Goal: Task Accomplishment & Management: Manage account settings

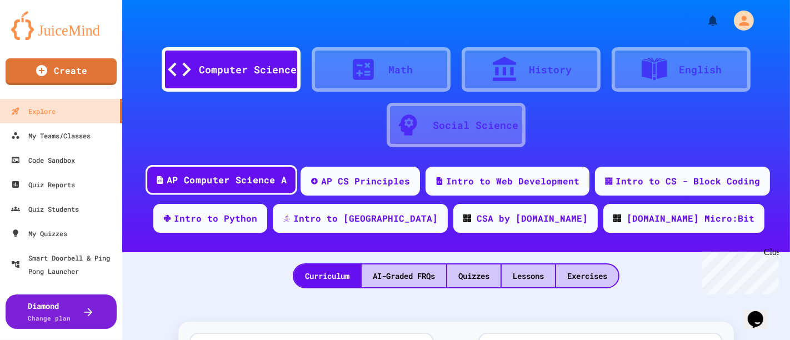
click at [265, 183] on div "AP Computer Science A" at bounding box center [227, 180] width 120 height 14
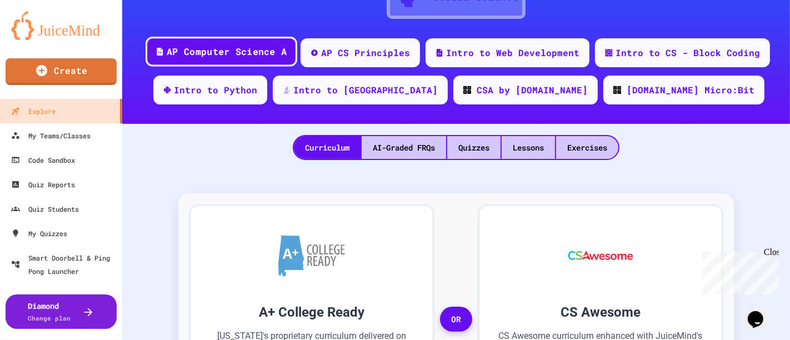
scroll to position [125, 0]
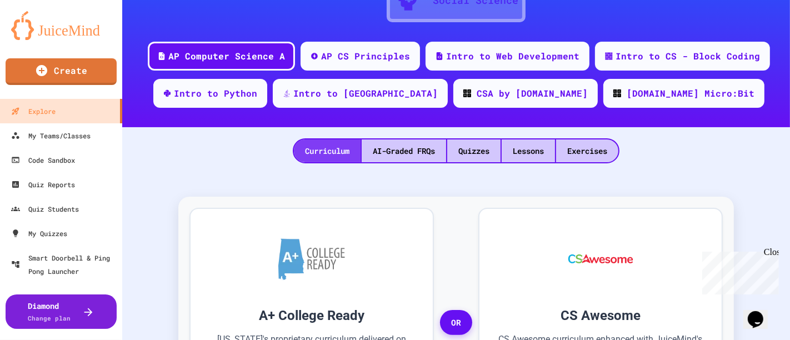
click at [307, 150] on div "Curriculum" at bounding box center [327, 150] width 67 height 23
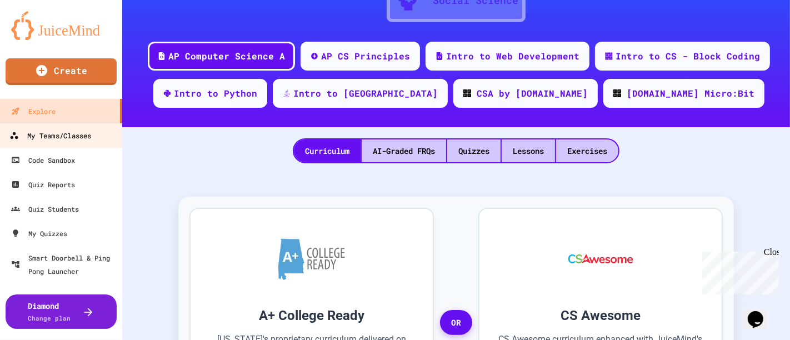
click at [64, 124] on link "My Teams/Classes" at bounding box center [61, 135] width 126 height 25
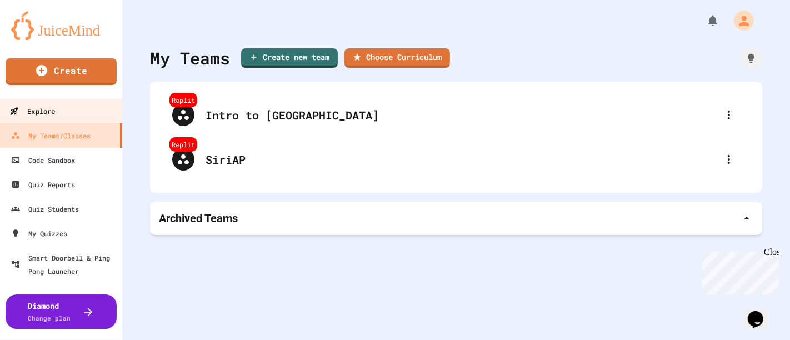
click at [78, 120] on link "Explore" at bounding box center [61, 110] width 126 height 25
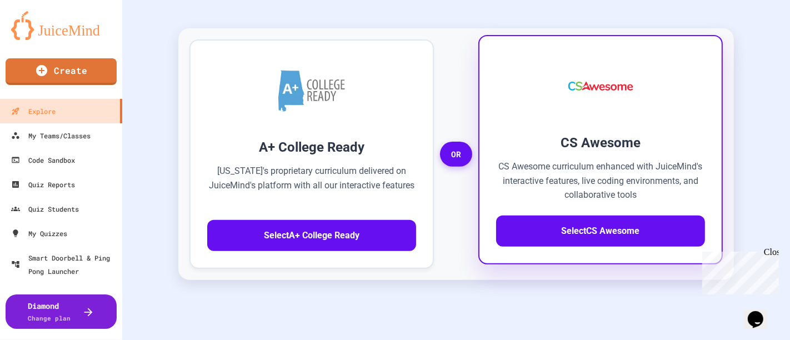
scroll to position [302, 0]
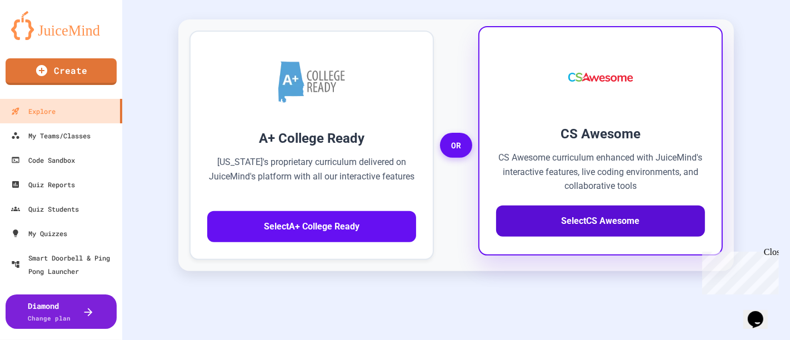
click at [579, 217] on button "Select CS Awesome" at bounding box center [600, 221] width 209 height 31
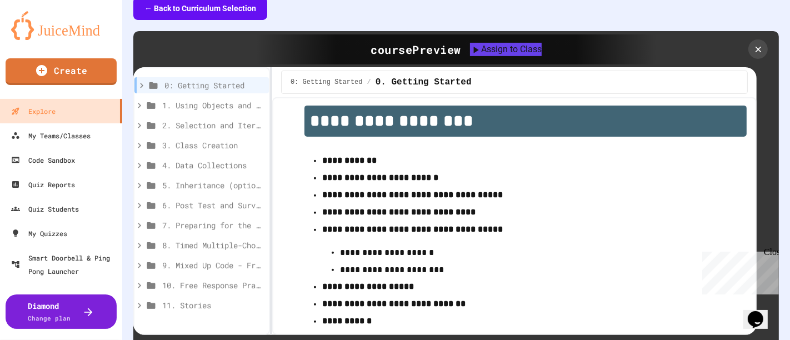
scroll to position [14, 0]
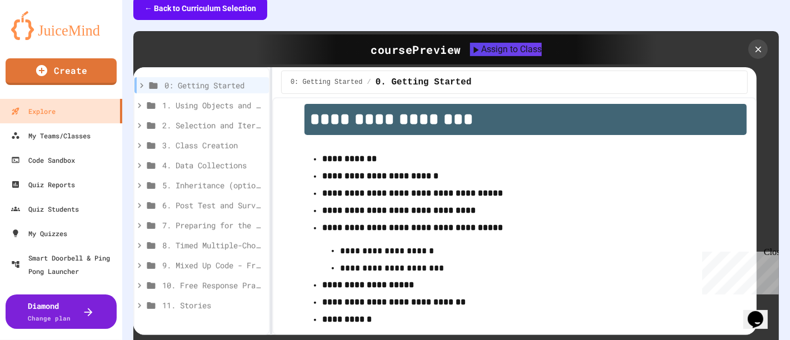
click at [183, 93] on div "0: Getting Started" at bounding box center [201, 87] width 134 height 20
click at [198, 85] on span "0: Getting Started" at bounding box center [208, 85] width 89 height 12
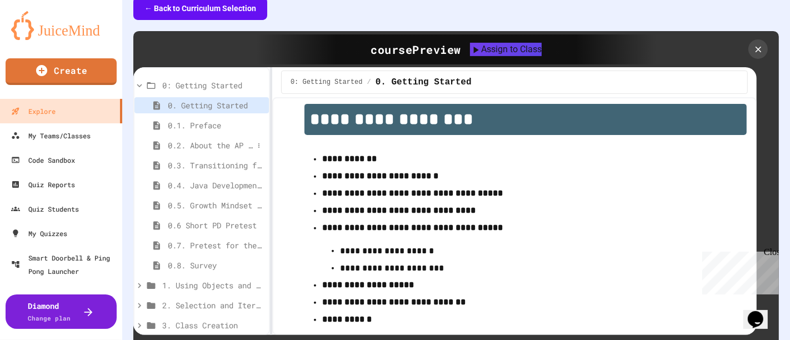
click at [199, 140] on span "0.2. About the AP CSA Exam" at bounding box center [211, 145] width 86 height 12
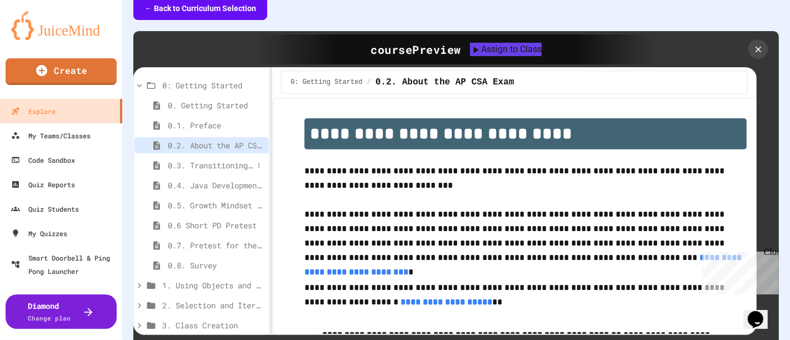
click at [210, 165] on span "0.3. Transitioning from AP CSP to AP CSA" at bounding box center [211, 165] width 86 height 12
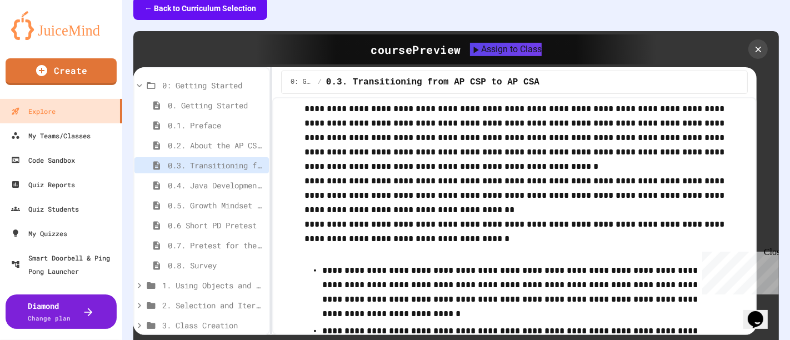
scroll to position [63, 0]
click at [224, 191] on div "0.4. Java Development Environments" at bounding box center [201, 185] width 134 height 16
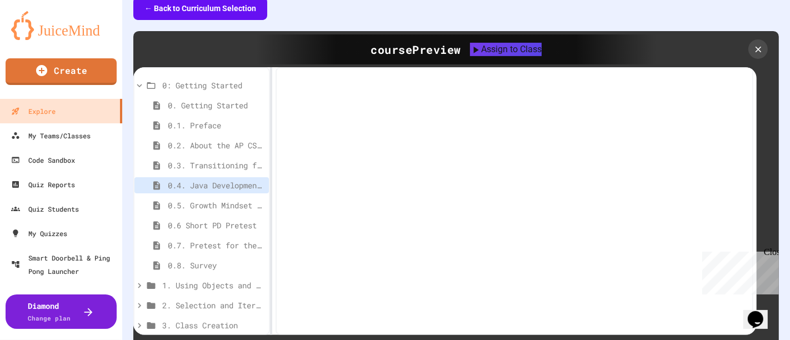
click at [224, 191] on div "0.4. Java Development Environments" at bounding box center [201, 185] width 134 height 16
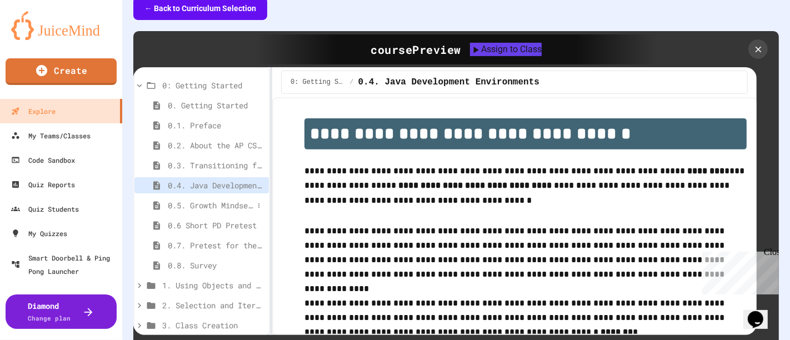
click at [225, 208] on span "0.5. Growth Mindset and Pair Programming" at bounding box center [211, 205] width 86 height 12
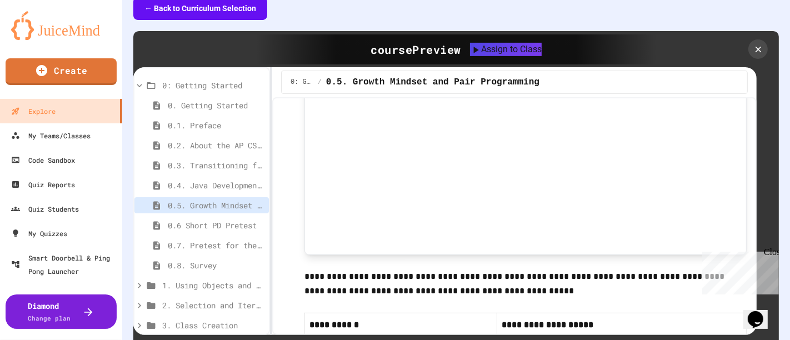
scroll to position [332, 0]
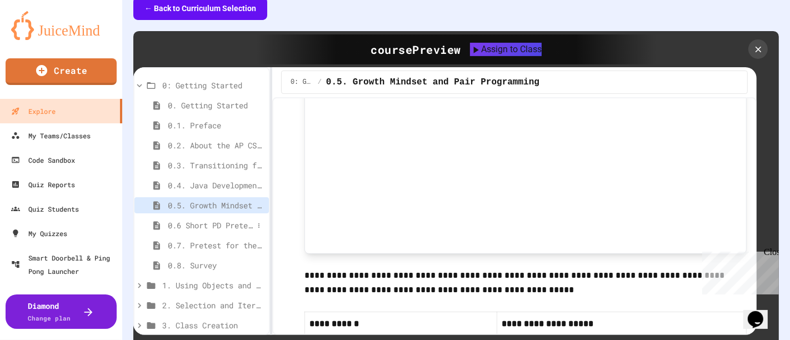
click at [198, 228] on span "0.6 Short PD Pretest" at bounding box center [211, 225] width 86 height 12
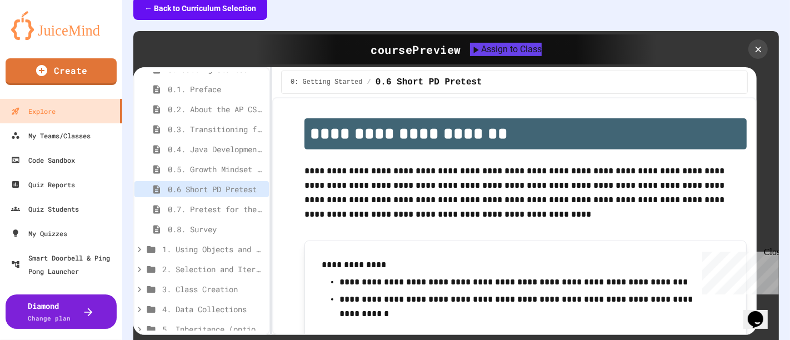
scroll to position [34, 0]
click at [194, 243] on div "1. Using Objects and Methods" at bounding box center [201, 251] width 134 height 16
click at [206, 269] on span "1.1. Introduction to Algorithms, Programming, and Compilers" at bounding box center [211, 271] width 86 height 12
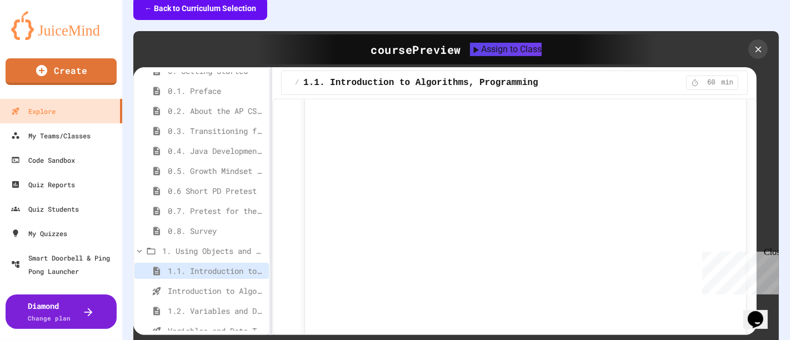
scroll to position [357, 0]
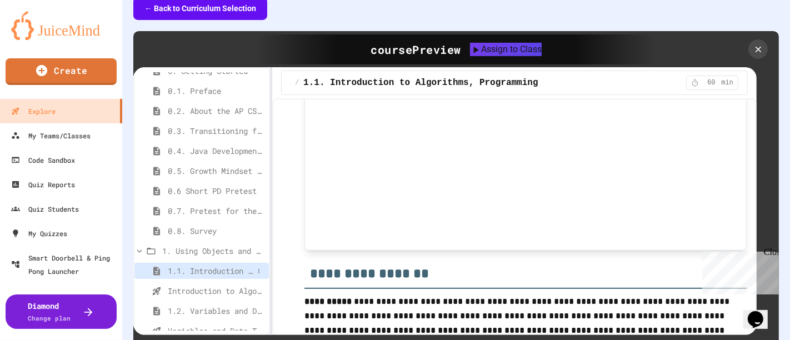
click at [188, 265] on span "1.1. Introduction to Algorithms, Programming, and Compilers" at bounding box center [211, 271] width 86 height 12
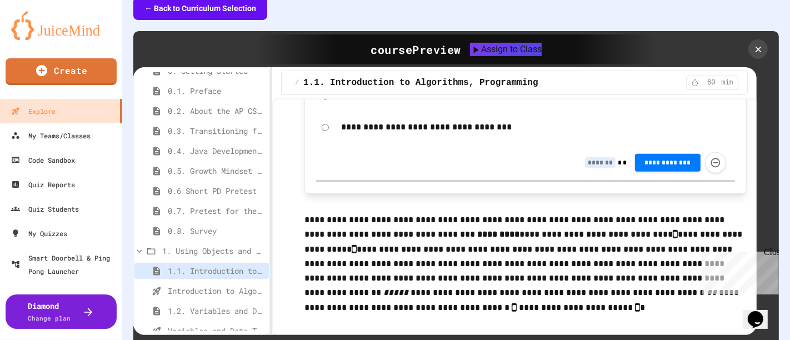
scroll to position [2885, 0]
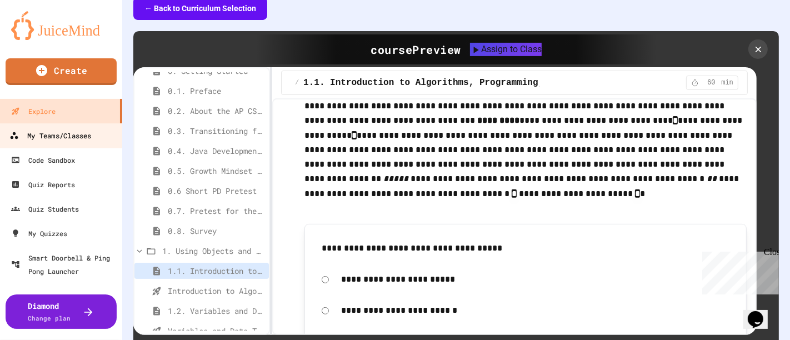
click at [76, 145] on link "My Teams/Classes" at bounding box center [61, 135] width 126 height 25
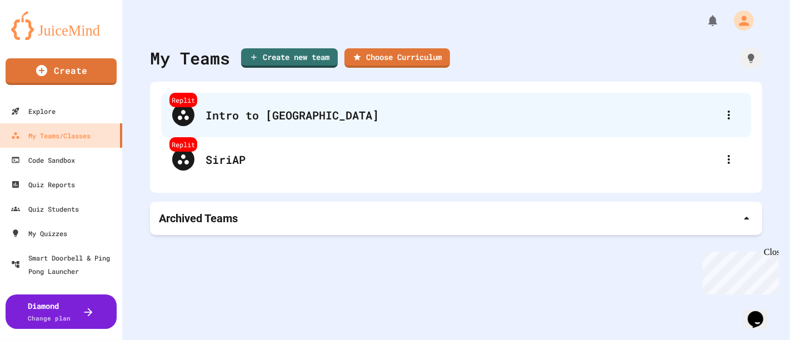
click at [228, 107] on div "Intro to [GEOGRAPHIC_DATA]" at bounding box center [462, 115] width 512 height 17
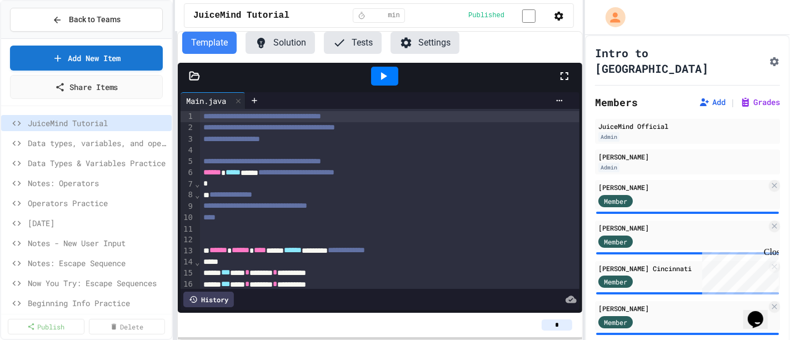
scroll to position [114, 0]
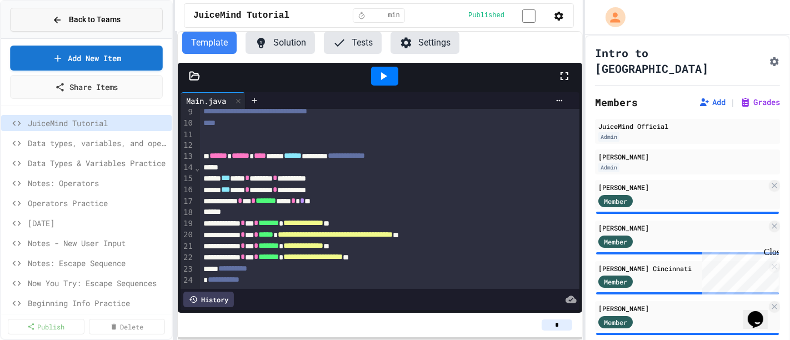
click at [39, 20] on button "Back to Teams" at bounding box center [86, 20] width 153 height 24
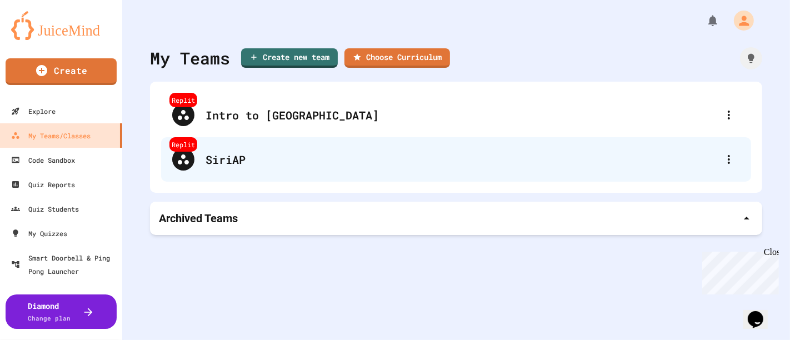
click at [211, 164] on div "SiriAP" at bounding box center [462, 159] width 512 height 17
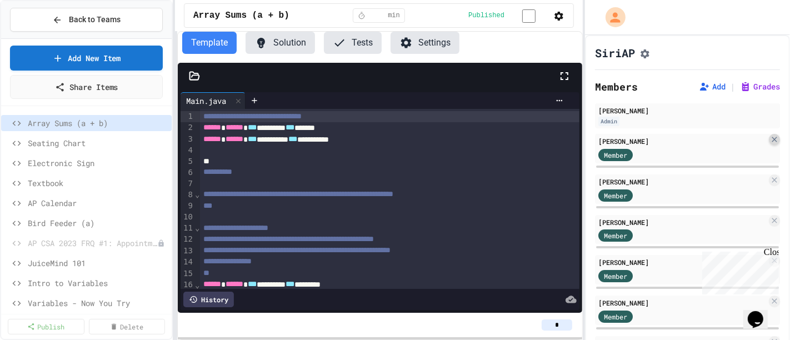
click at [770, 143] on icon at bounding box center [774, 139] width 9 height 9
click at [770, 144] on icon at bounding box center [774, 139] width 9 height 9
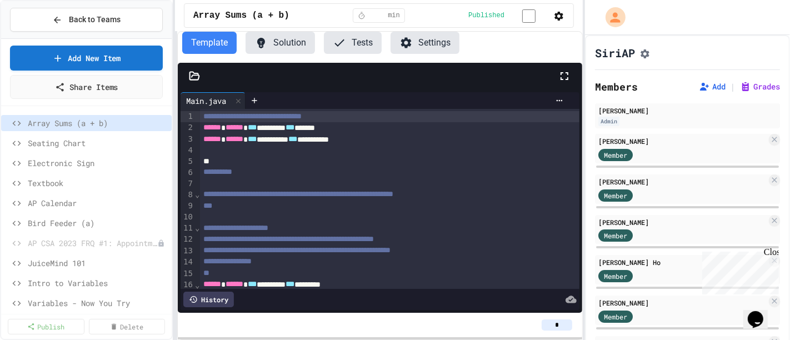
click at [770, 144] on icon at bounding box center [774, 139] width 9 height 9
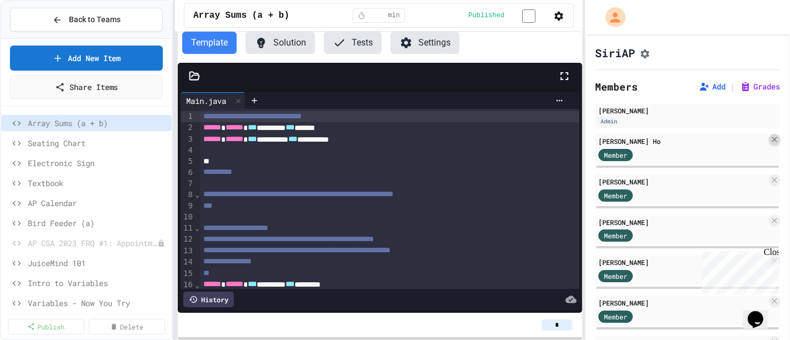
click at [770, 144] on icon at bounding box center [774, 139] width 9 height 9
click at [772, 142] on icon at bounding box center [774, 139] width 5 height 5
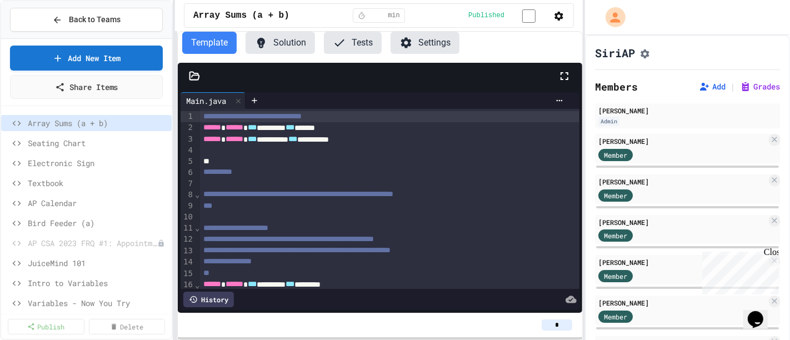
click at [770, 144] on icon at bounding box center [774, 139] width 9 height 9
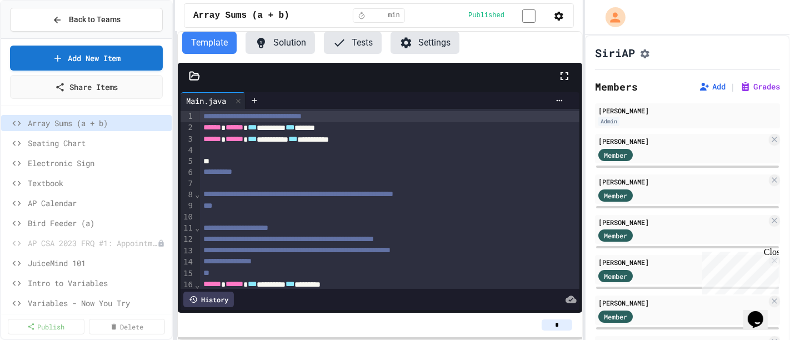
click at [770, 144] on icon at bounding box center [774, 139] width 9 height 9
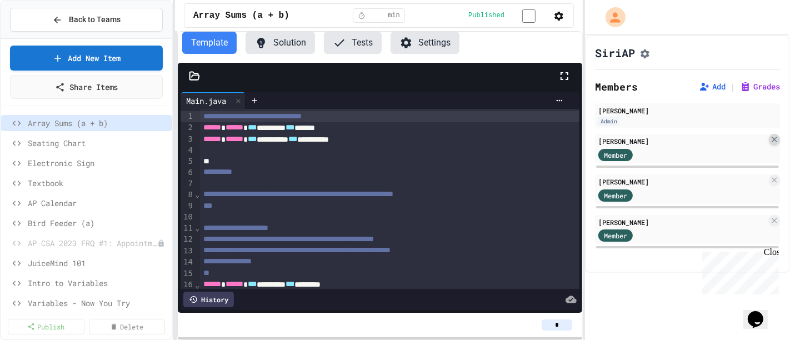
click at [770, 142] on icon at bounding box center [774, 139] width 9 height 9
click at [772, 142] on icon at bounding box center [774, 139] width 5 height 5
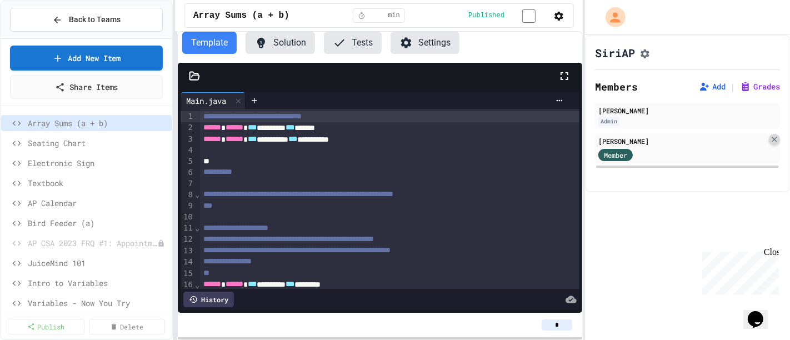
click at [769, 142] on div at bounding box center [774, 139] width 11 height 11
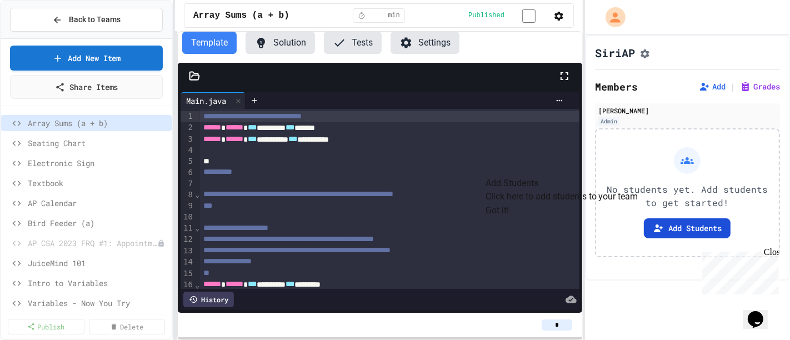
click at [684, 229] on button "Add Students" at bounding box center [687, 228] width 87 height 20
